Goal: Task Accomplishment & Management: Manage account settings

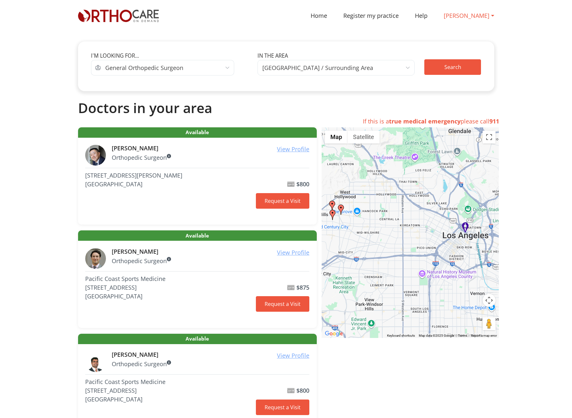
click at [460, 18] on link "[PERSON_NAME]" at bounding box center [469, 15] width 67 height 15
click at [457, 29] on link "Dashboard" at bounding box center [465, 33] width 58 height 12
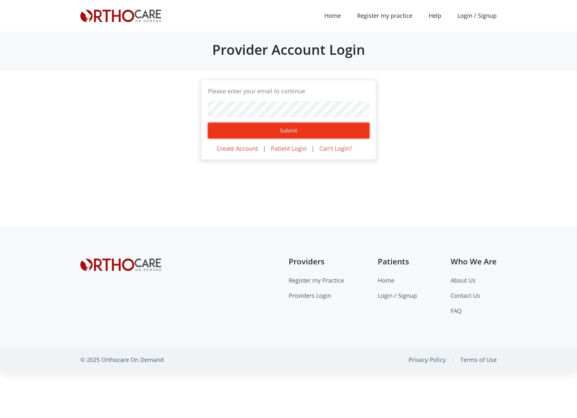
click at [306, 134] on button "Submit" at bounding box center [288, 131] width 161 height 16
click at [305, 136] on button "Submit" at bounding box center [288, 131] width 161 height 16
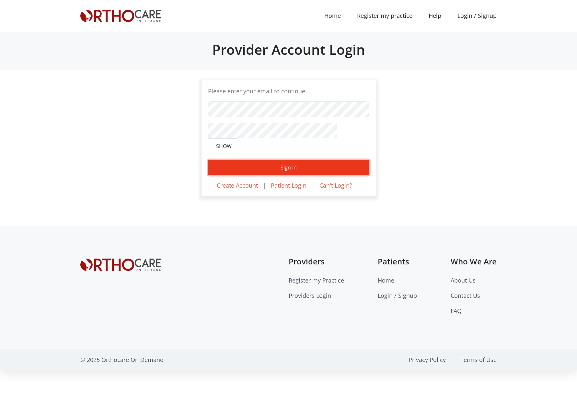
click at [314, 160] on button "Sign in" at bounding box center [288, 168] width 161 height 16
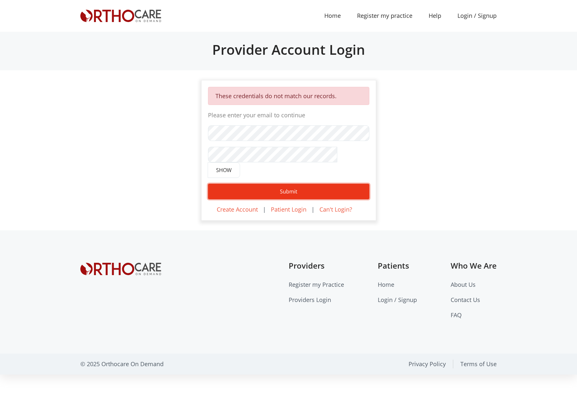
click at [283, 184] on button "Submit" at bounding box center [288, 192] width 161 height 16
